Goal: Transaction & Acquisition: Purchase product/service

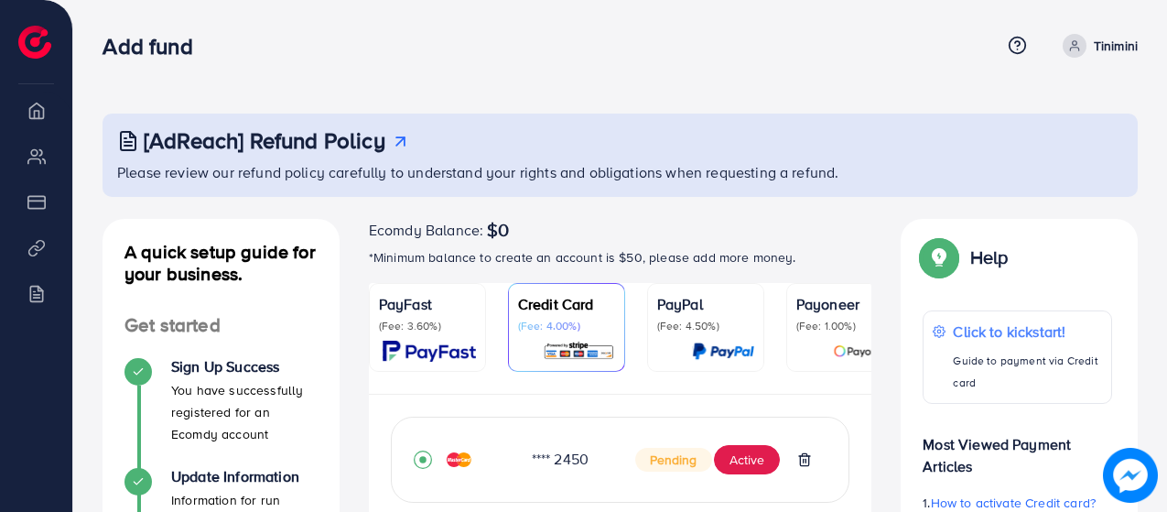
scroll to position [584, 0]
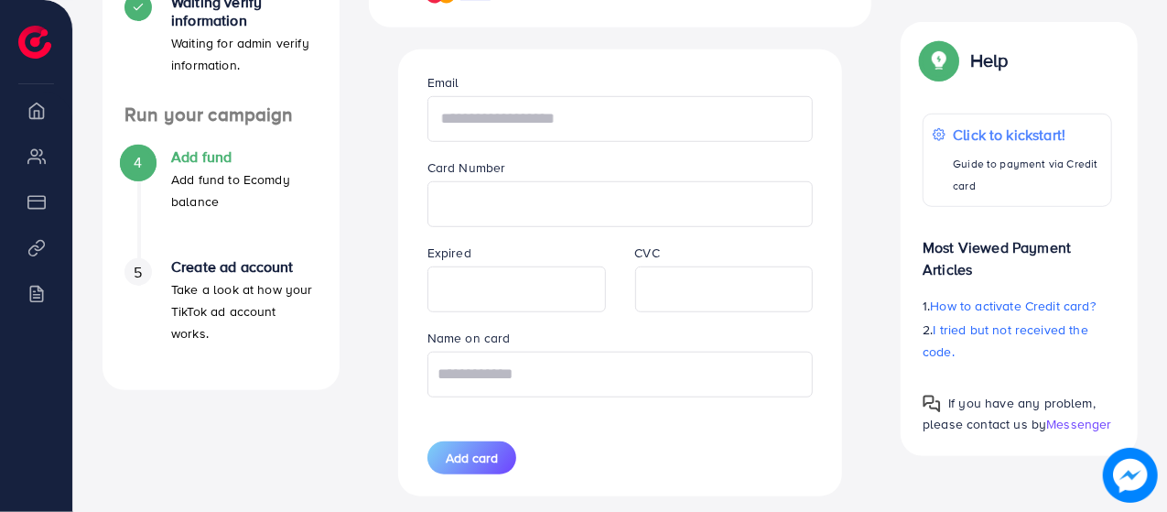
paste input "**********"
type input "**********"
click at [583, 384] on input "text" at bounding box center [620, 374] width 386 height 46
type input "*"
type input "**********"
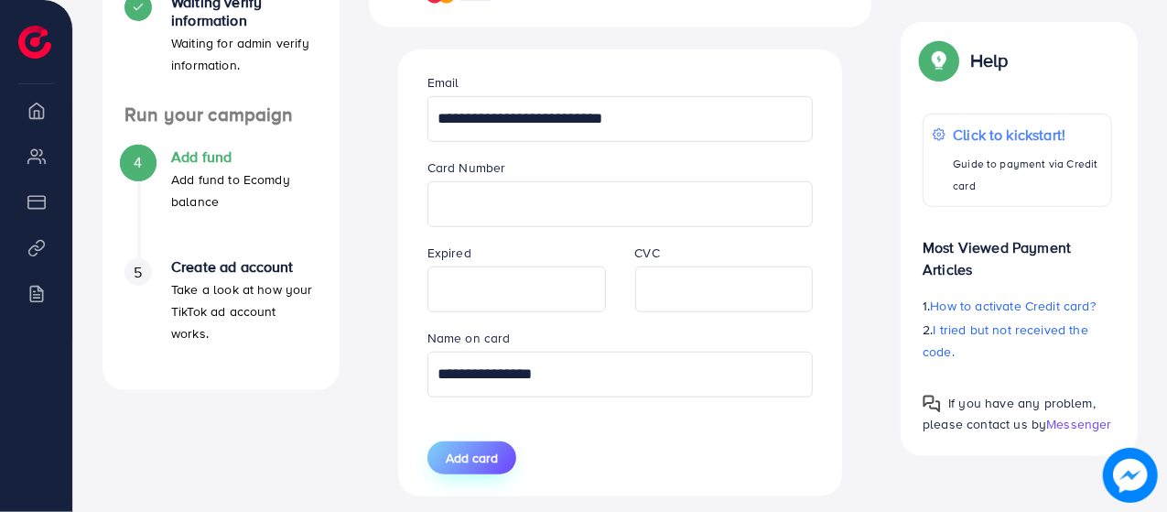
click at [481, 449] on span "Add card" at bounding box center [472, 457] width 52 height 18
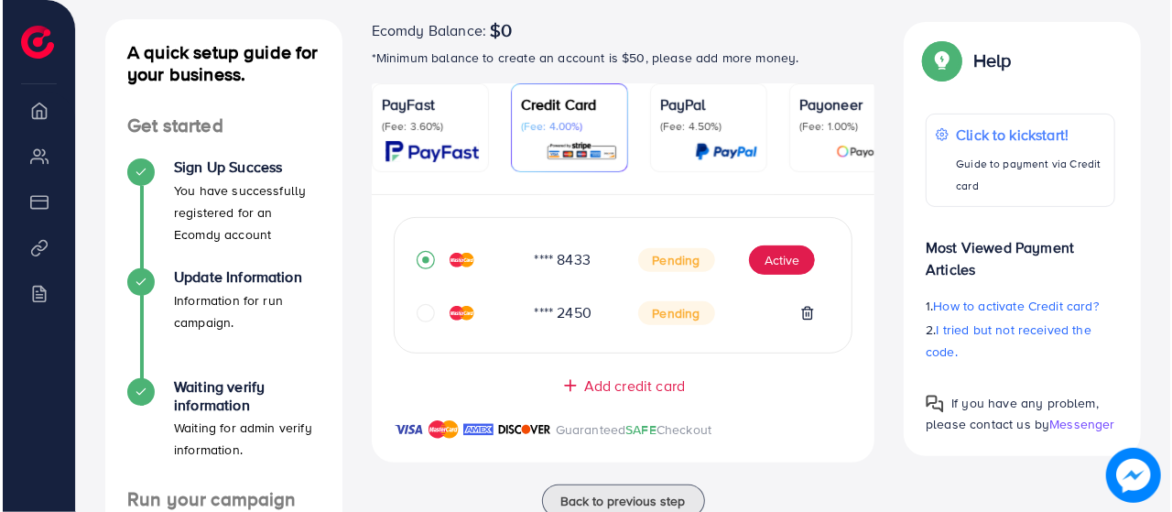
scroll to position [124, 0]
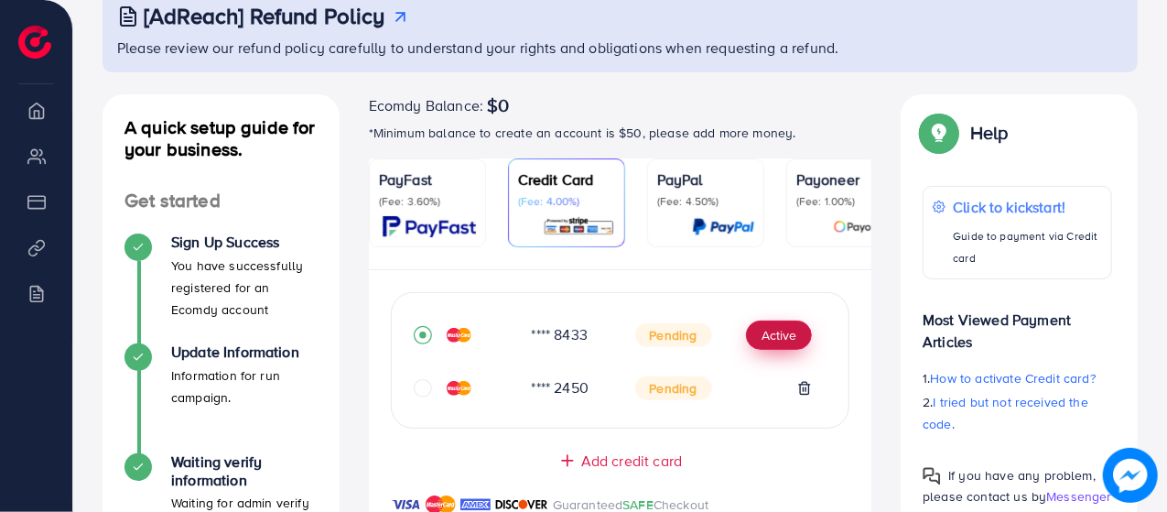
click at [789, 326] on button "Active" at bounding box center [779, 334] width 66 height 29
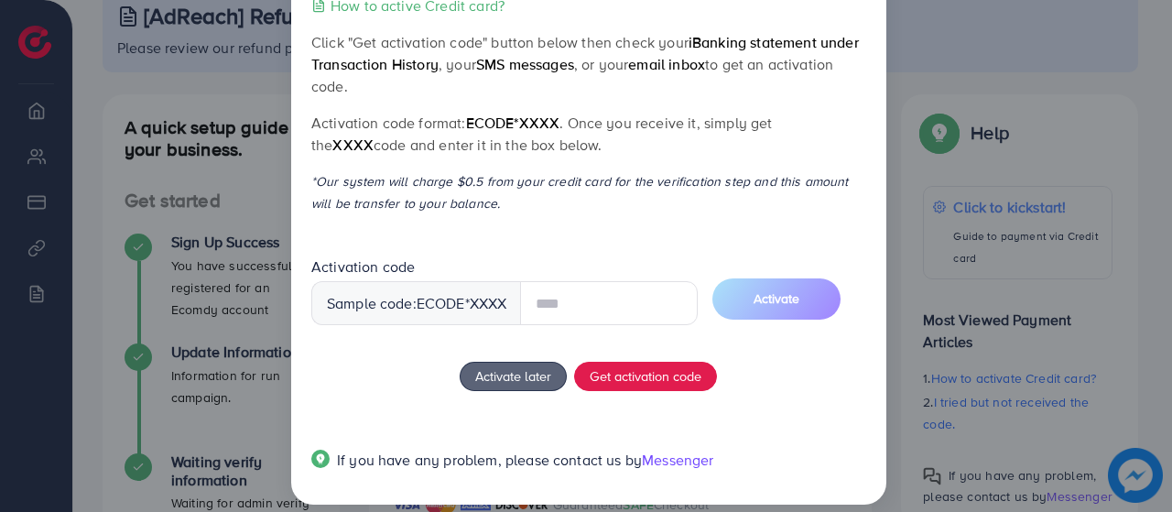
scroll to position [109, 0]
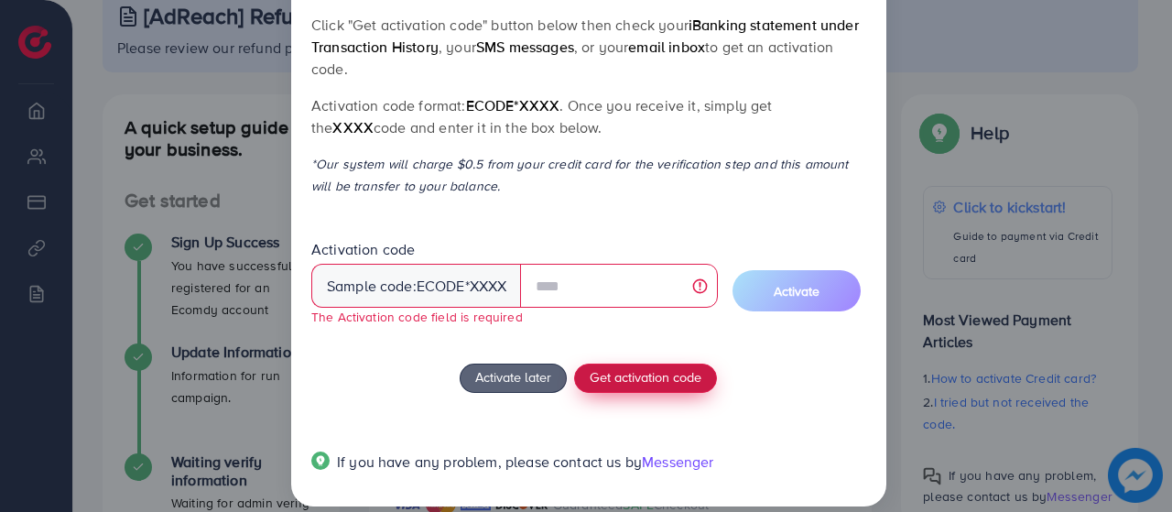
click at [654, 367] on span "Get activation code" at bounding box center [645, 376] width 112 height 19
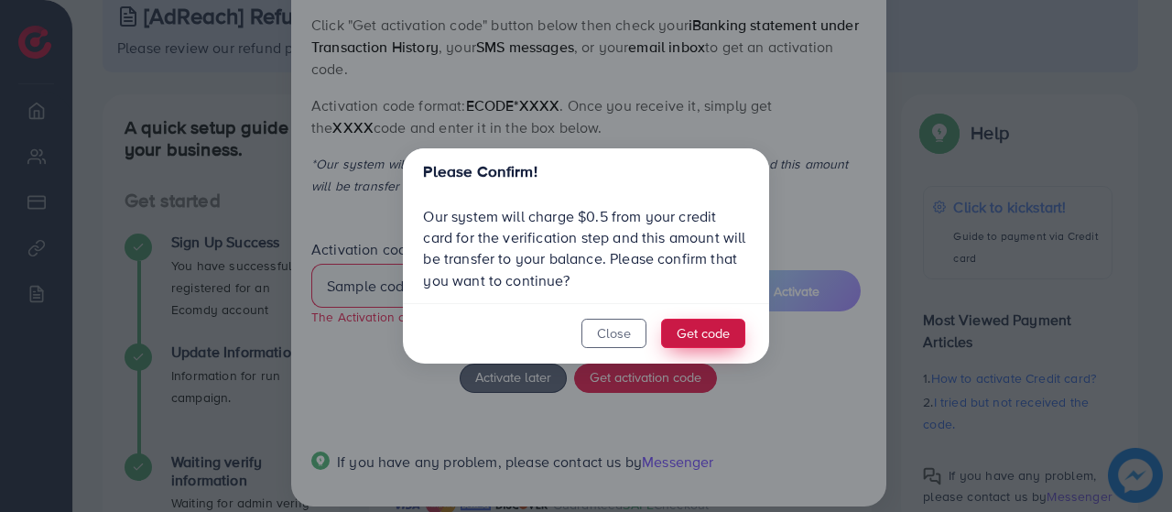
click at [711, 333] on button "Get code" at bounding box center [703, 333] width 84 height 29
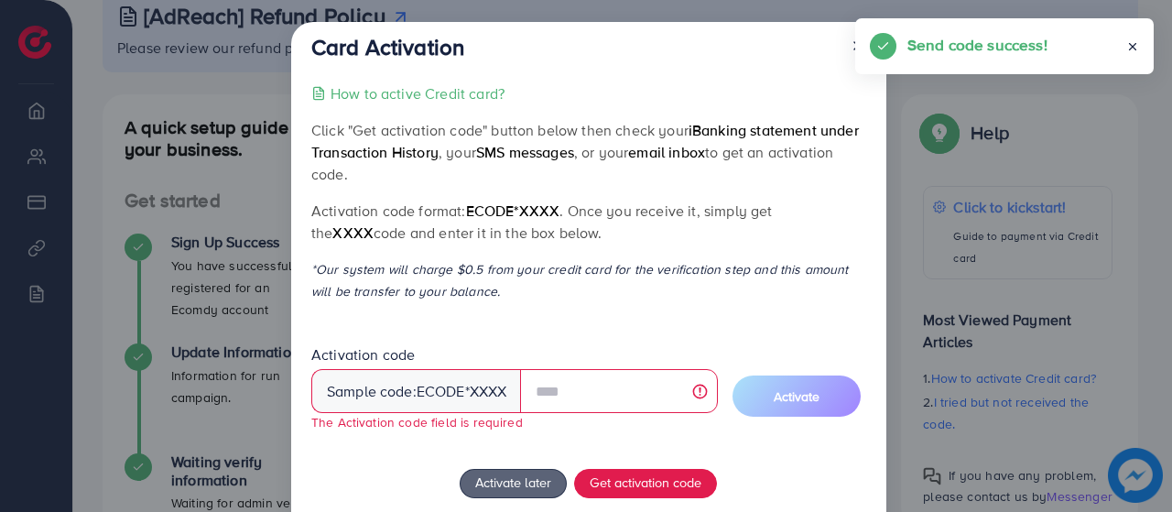
scroll to position [0, 0]
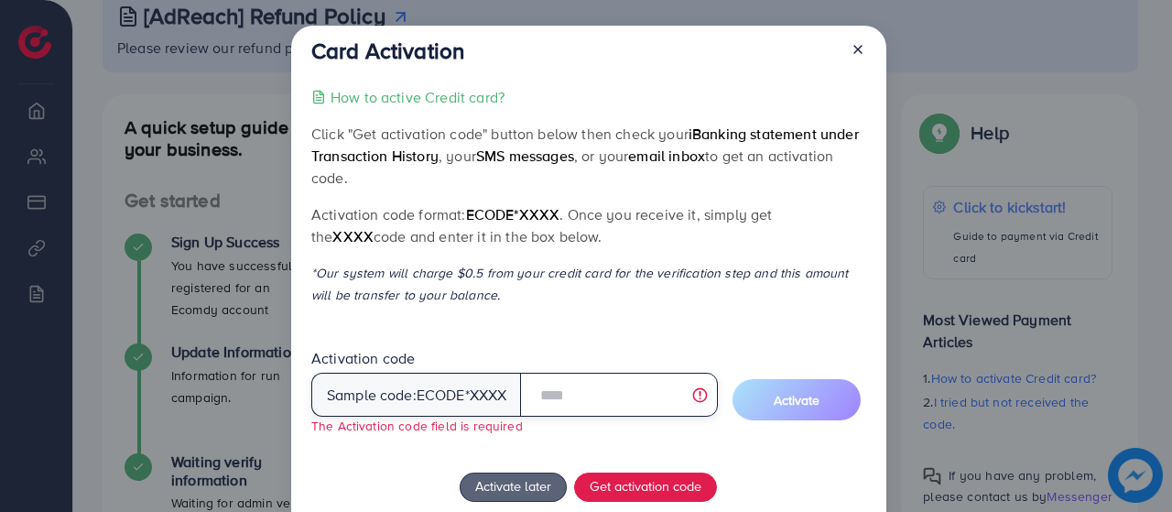
click at [571, 400] on input "text" at bounding box center [618, 395] width 197 height 44
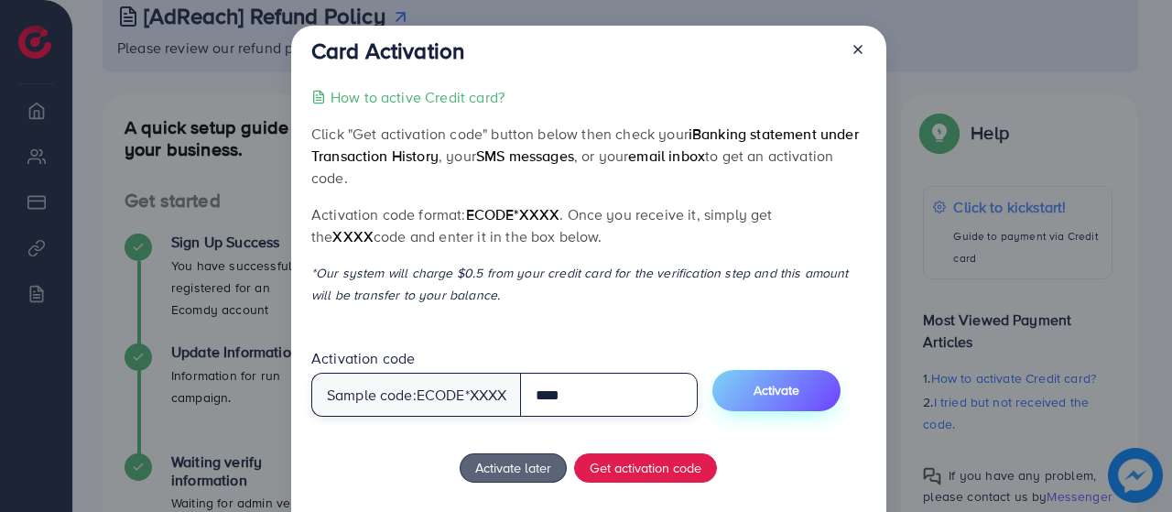
type input "****"
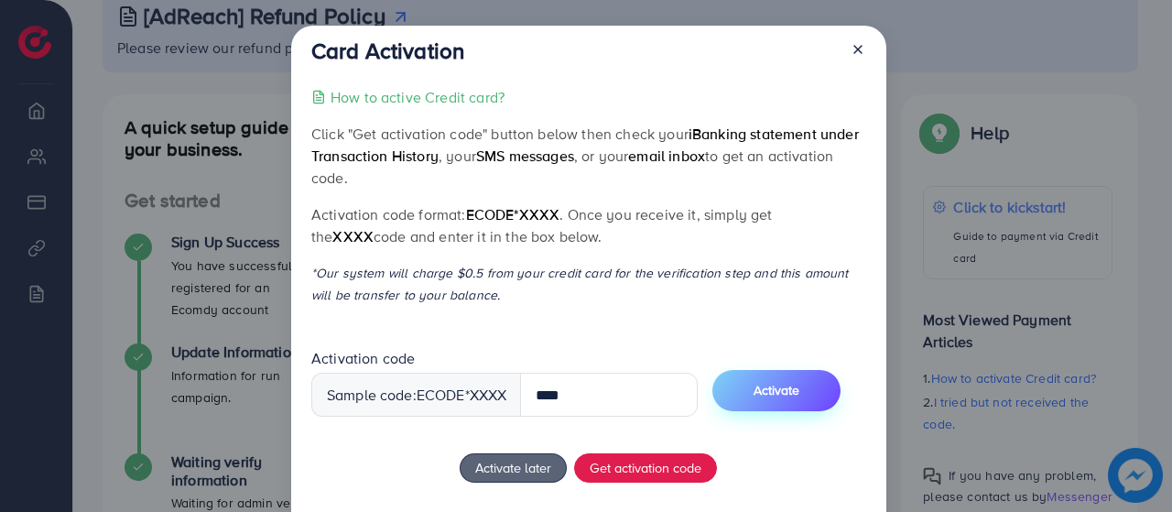
click at [798, 382] on span "Activate" at bounding box center [776, 390] width 46 height 18
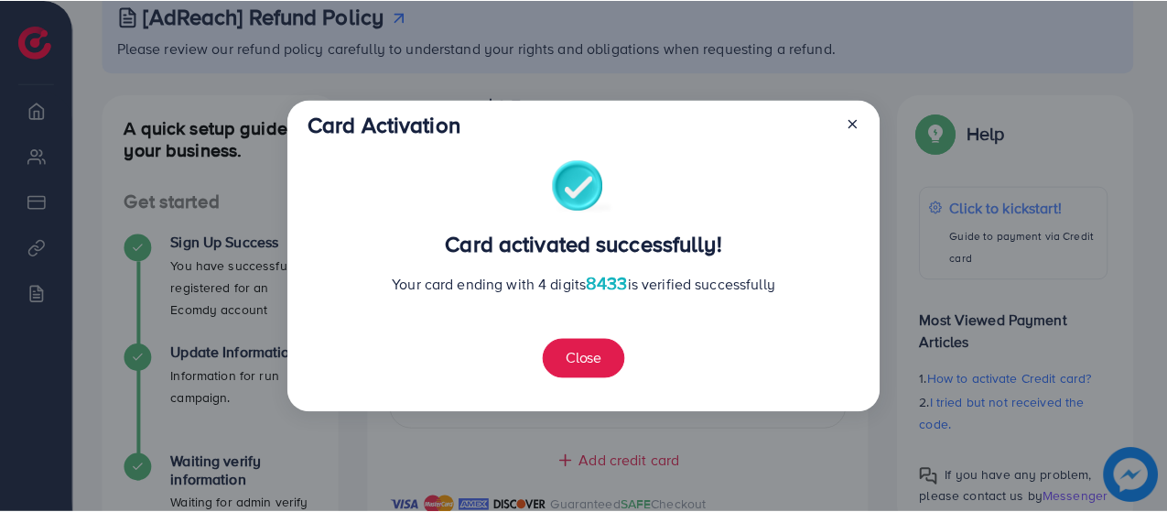
scroll to position [564, 0]
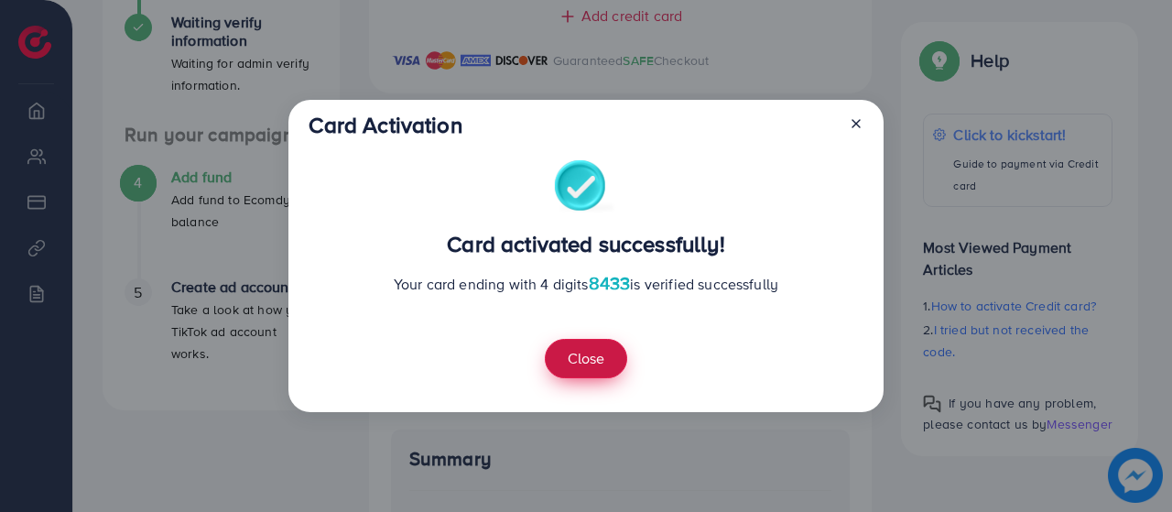
click at [564, 373] on button "Close" at bounding box center [586, 358] width 82 height 39
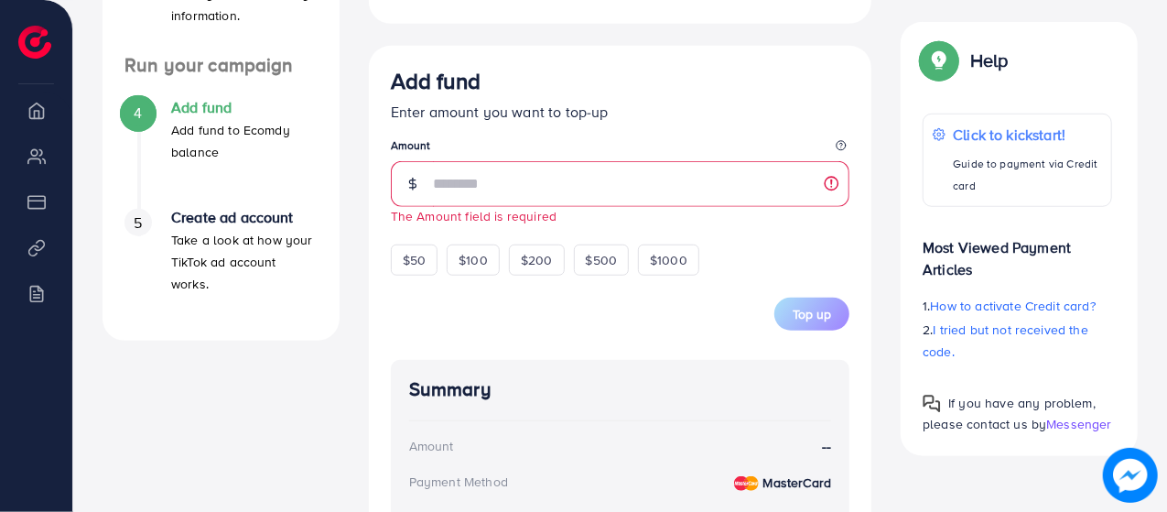
scroll to position [655, 0]
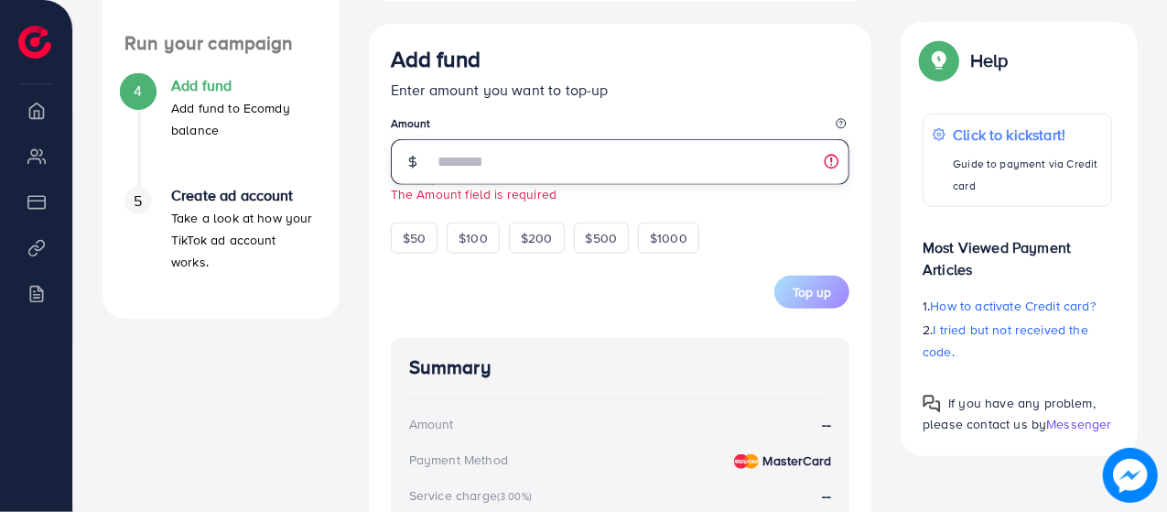
click at [516, 179] on input "number" at bounding box center [641, 162] width 417 height 46
click at [833, 164] on input "number" at bounding box center [641, 162] width 417 height 46
click at [598, 178] on input "number" at bounding box center [641, 162] width 417 height 46
type input "*"
